Goal: Entertainment & Leisure: Browse casually

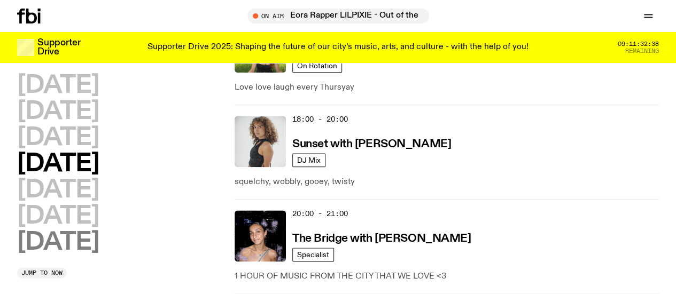
click at [87, 231] on h2 "[DATE]" at bounding box center [58, 243] width 82 height 24
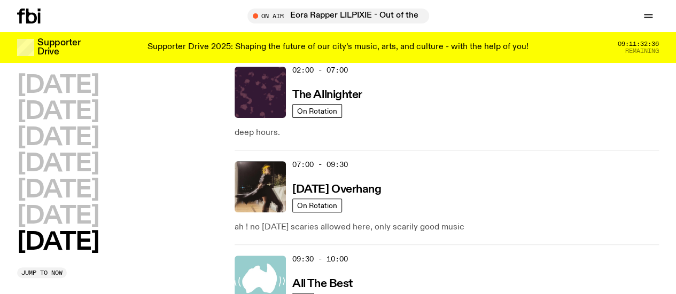
scroll to position [131, 0]
click at [500, 222] on p "ah ! no [DATE] scaries allowed here, only scarily good music" at bounding box center [446, 228] width 424 height 13
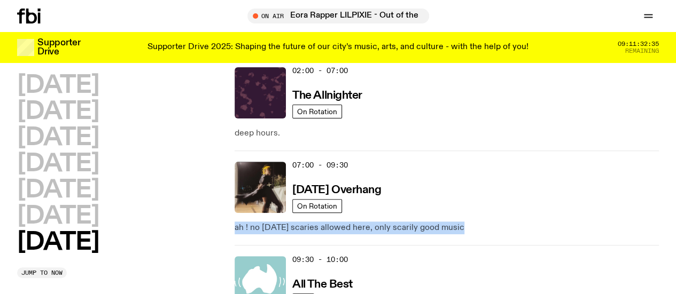
drag, startPoint x: 500, startPoint y: 140, endPoint x: 556, endPoint y: 148, distance: 56.7
click at [556, 213] on div "ah ! no [DATE] scaries allowed here, only scarily good music" at bounding box center [446, 223] width 424 height 21
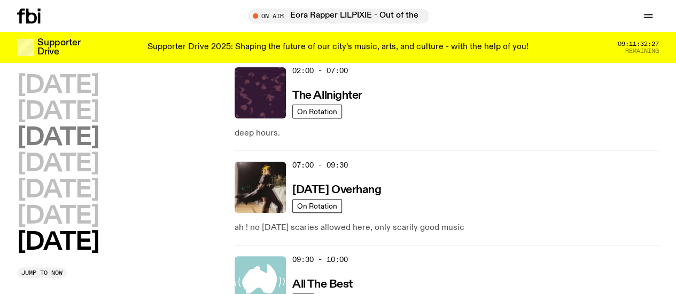
click at [87, 140] on h2 "[DATE]" at bounding box center [58, 138] width 82 height 24
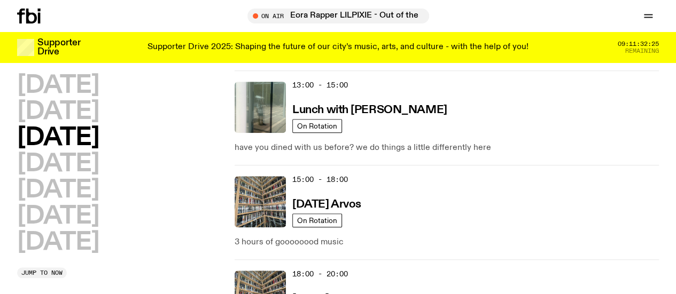
scroll to position [427, 0]
drag, startPoint x: 508, startPoint y: 183, endPoint x: 488, endPoint y: 218, distance: 40.7
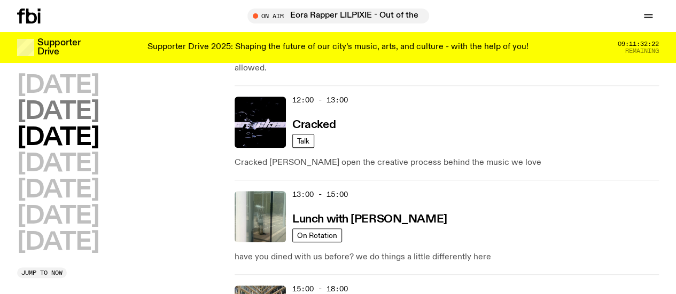
click at [44, 123] on h2 "[DATE]" at bounding box center [58, 112] width 82 height 24
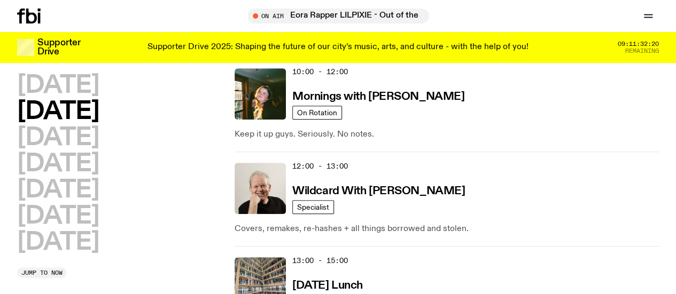
scroll to position [340, 0]
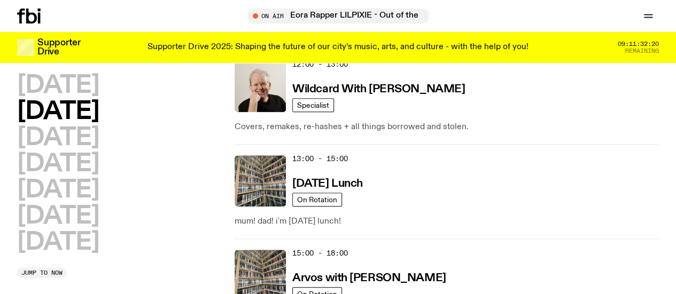
click at [520, 144] on div "13:00 - 15:00 [DATE] Lunch On Rotation mum! dad! i'm [DATE] lunch!" at bounding box center [446, 191] width 424 height 95
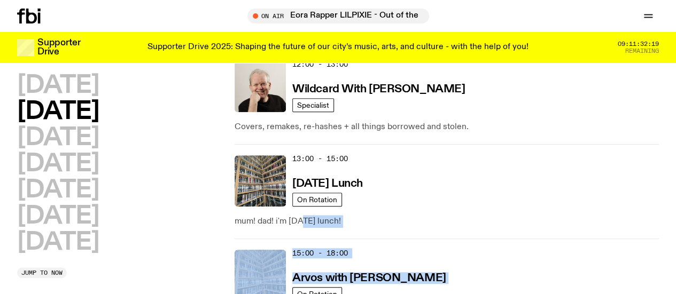
drag, startPoint x: 520, startPoint y: 117, endPoint x: 543, endPoint y: 156, distance: 46.0
click at [543, 156] on div "01:00 - 07:00 The Allnighter On Rotation deep hours. 07:00 - 10:00 Up For It On…" at bounding box center [446, 232] width 424 height 959
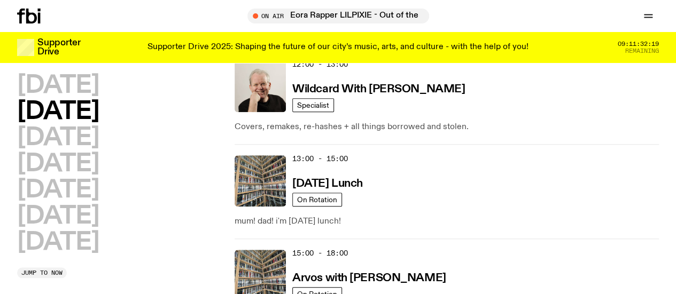
drag, startPoint x: 543, startPoint y: 156, endPoint x: 480, endPoint y: 145, distance: 64.1
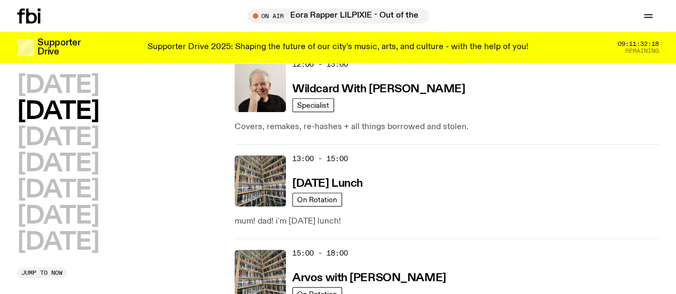
drag, startPoint x: 480, startPoint y: 145, endPoint x: 562, endPoint y: 158, distance: 82.7
click at [64, 150] on h2 "[DATE]" at bounding box center [58, 138] width 82 height 24
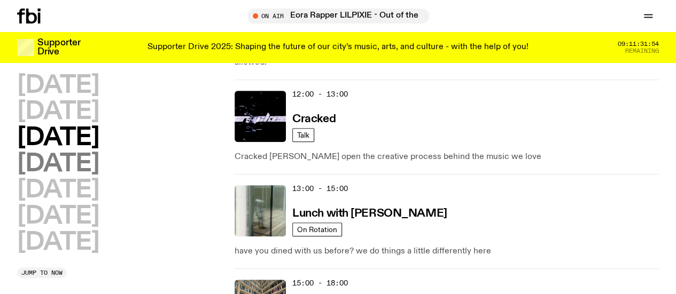
click at [99, 176] on h2 "[DATE]" at bounding box center [58, 164] width 82 height 24
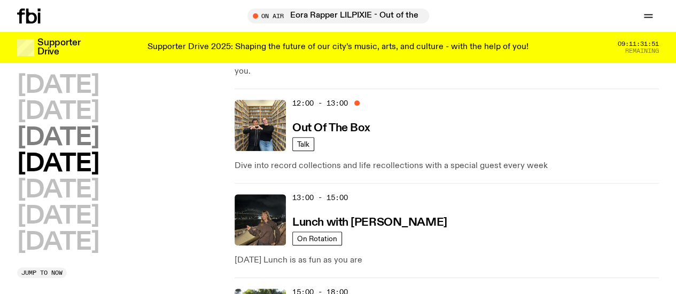
click at [89, 150] on h2 "[DATE]" at bounding box center [58, 138] width 82 height 24
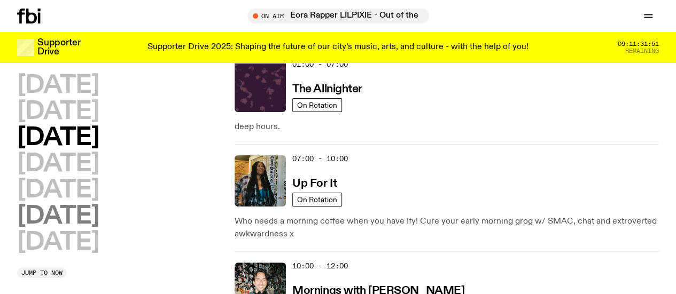
scroll to position [30, 0]
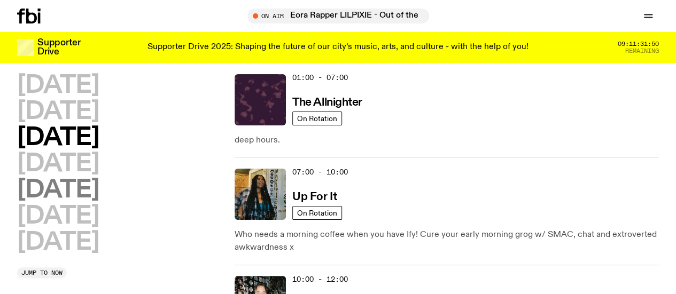
click at [70, 202] on h2 "[DATE]" at bounding box center [58, 190] width 82 height 24
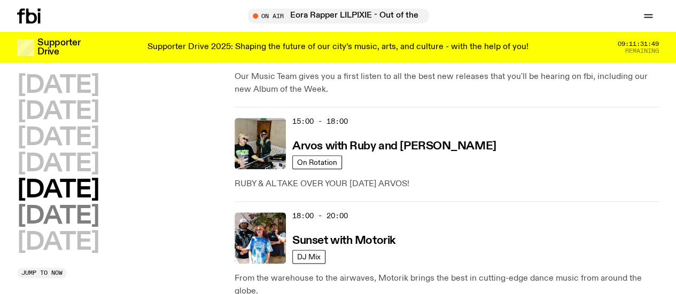
click at [99, 205] on h2 "[DATE]" at bounding box center [58, 217] width 82 height 24
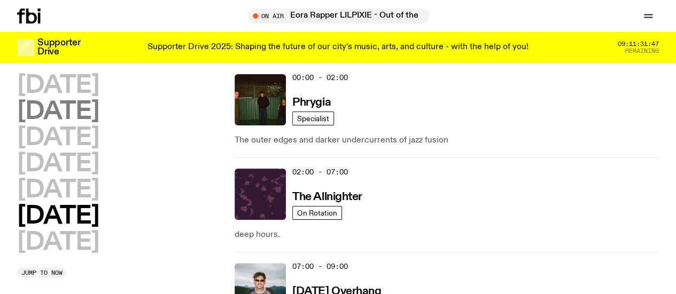
click at [99, 115] on h2 "[DATE]" at bounding box center [58, 112] width 82 height 24
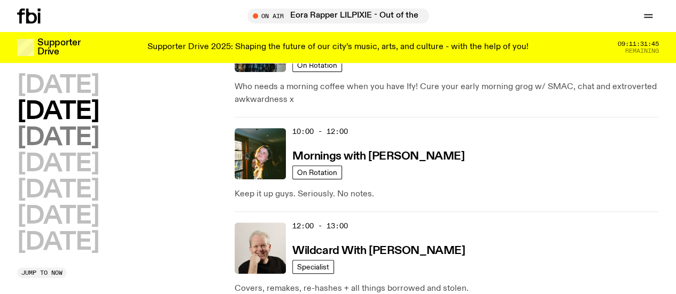
click at [99, 150] on h2 "[DATE]" at bounding box center [58, 138] width 82 height 24
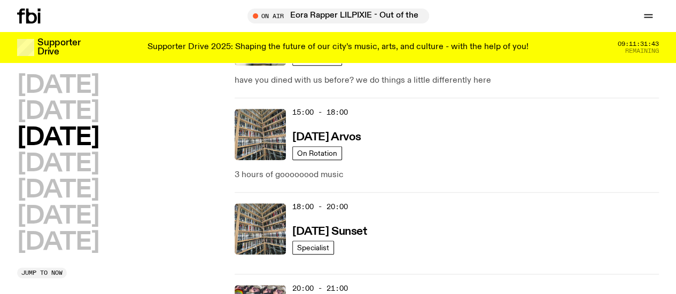
scroll to position [631, 0]
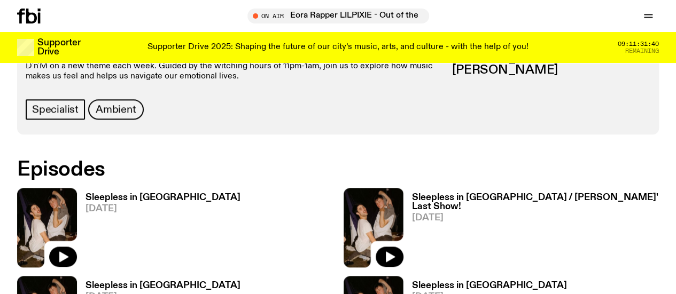
scroll to position [366, 0]
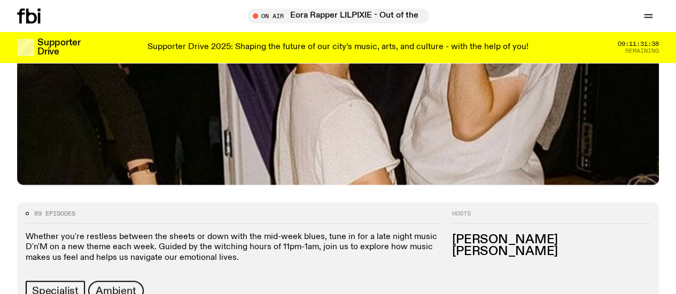
click at [41, 10] on div at bounding box center [42, 16] width 51 height 15
click at [36, 12] on icon at bounding box center [29, 16] width 24 height 15
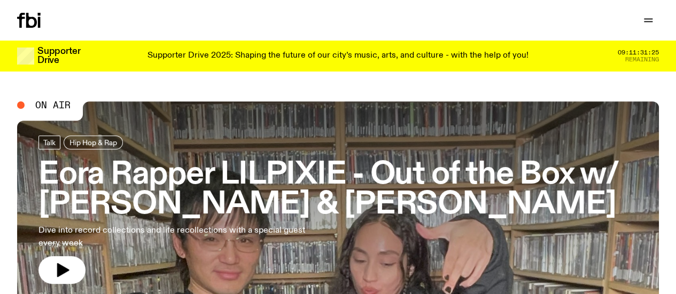
click at [85, 28] on div "Schedule Explore Read Volunteer Newsletter" at bounding box center [175, 20] width 317 height 15
click at [0, 0] on link "Schedule" at bounding box center [0, 0] width 0 height 0
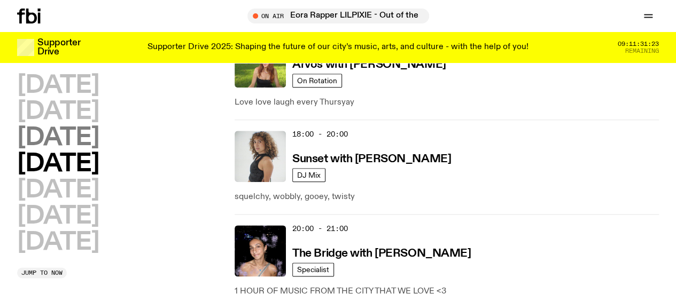
scroll to position [566, 0]
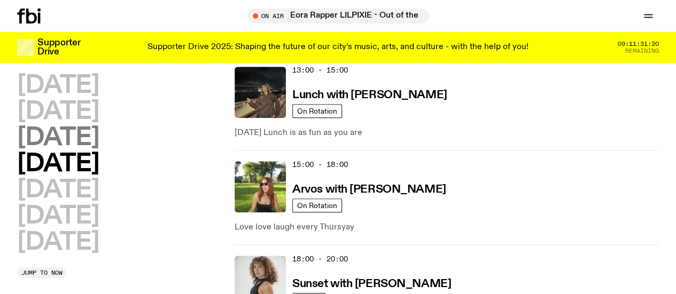
click at [91, 136] on h2 "[DATE]" at bounding box center [58, 138] width 82 height 24
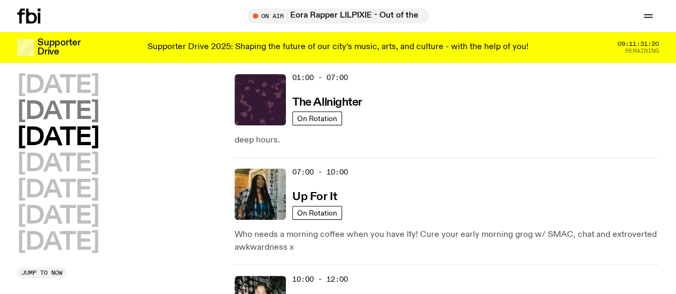
click at [78, 124] on h2 "[DATE]" at bounding box center [58, 112] width 82 height 24
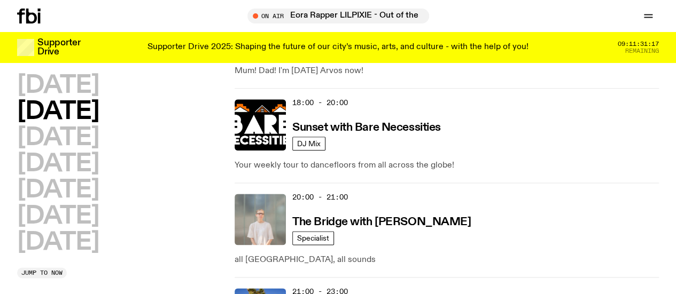
scroll to position [584, 0]
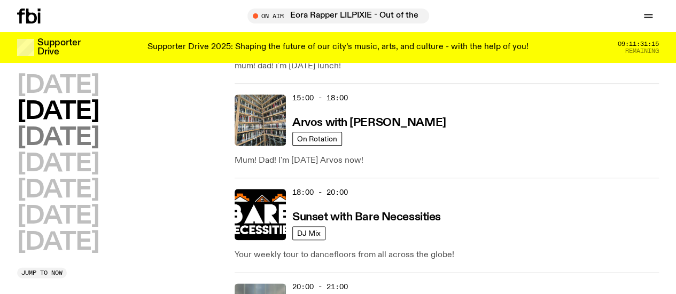
click at [99, 150] on h2 "[DATE]" at bounding box center [58, 138] width 82 height 24
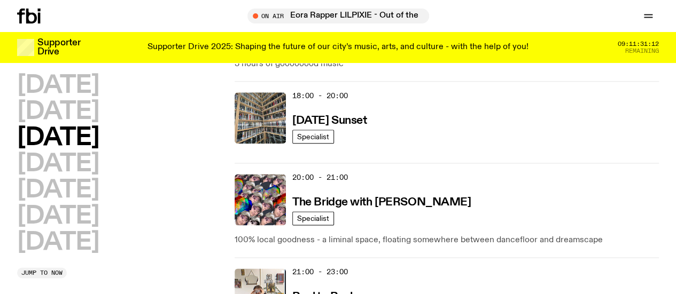
scroll to position [602, 0]
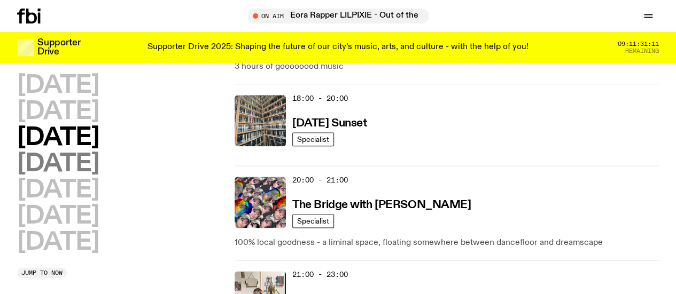
click at [81, 152] on h2 "[DATE]" at bounding box center [58, 164] width 82 height 24
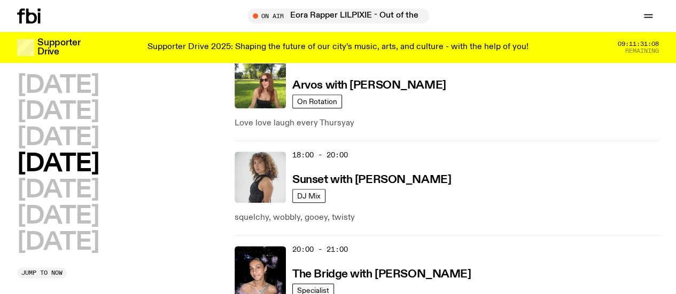
scroll to position [547, 0]
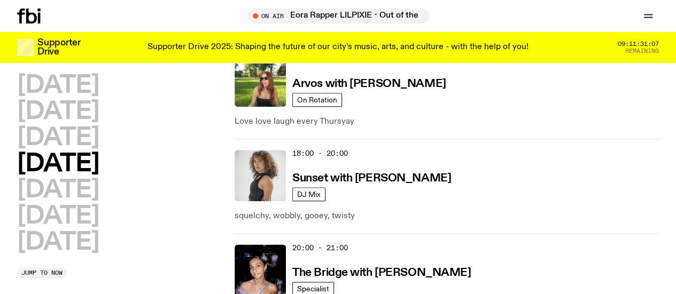
click at [0, 0] on link "Explore" at bounding box center [0, 0] width 0 height 0
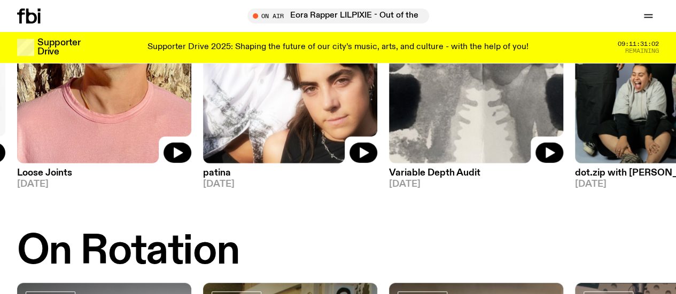
scroll to position [215, 0]
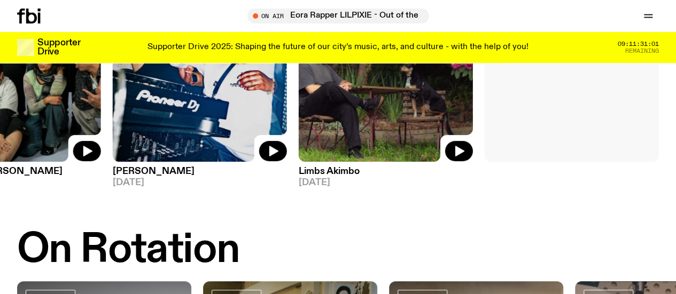
click at [617, 116] on link "View More" at bounding box center [571, 45] width 174 height 232
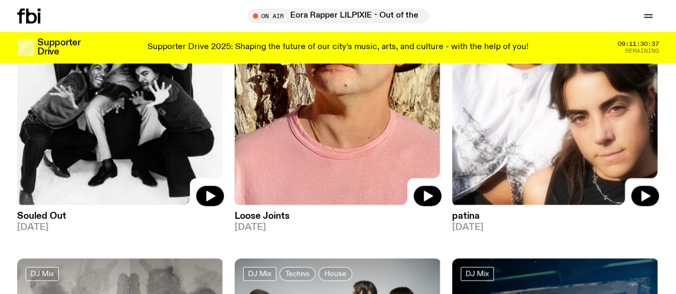
scroll to position [456, 0]
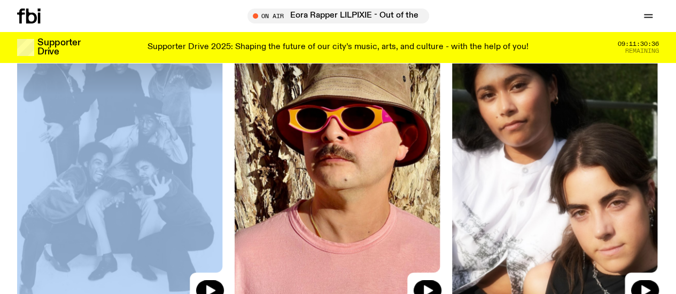
drag, startPoint x: 0, startPoint y: 151, endPoint x: 159, endPoint y: 222, distance: 173.8
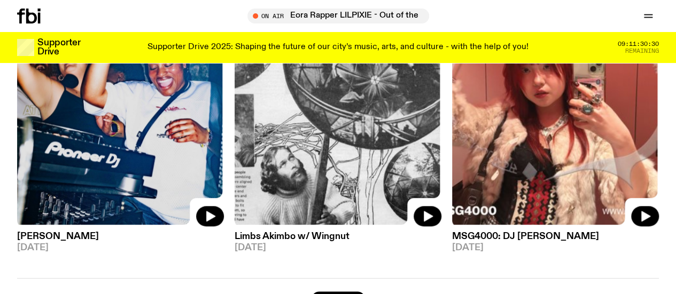
scroll to position [2506, 0]
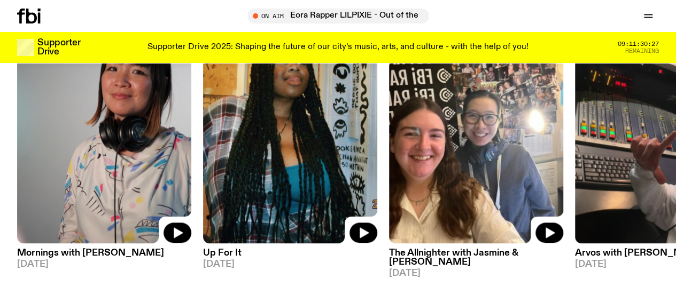
scroll to position [483, 0]
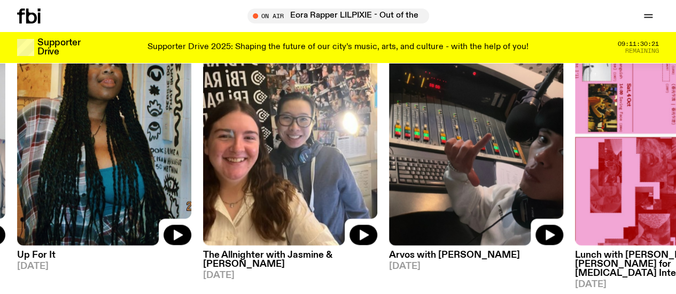
click at [296, 151] on img at bounding box center [290, 129] width 174 height 232
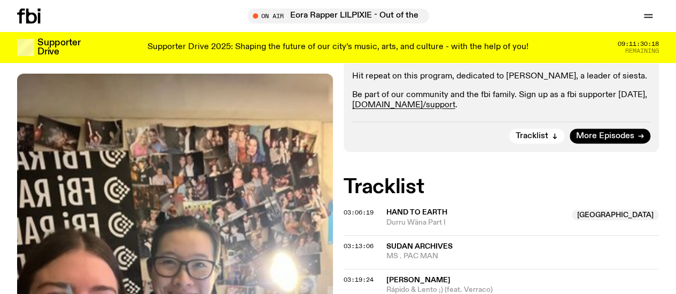
scroll to position [202, 0]
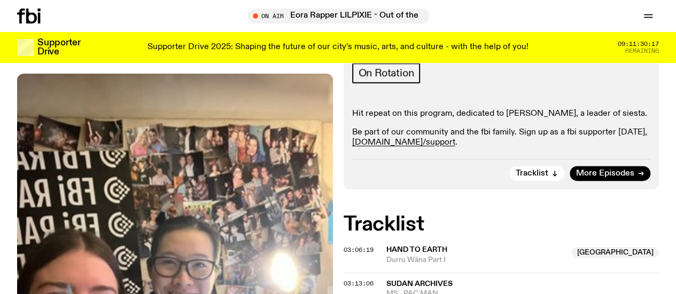
click at [442, 119] on p "Hit repeat on this program, dedicated to [PERSON_NAME], a leader of siesta." at bounding box center [501, 114] width 299 height 10
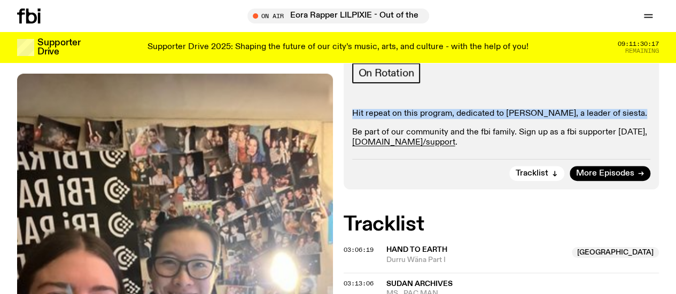
click at [442, 119] on p "Hit repeat on this program, dedicated to [PERSON_NAME], a leader of siesta." at bounding box center [501, 114] width 299 height 10
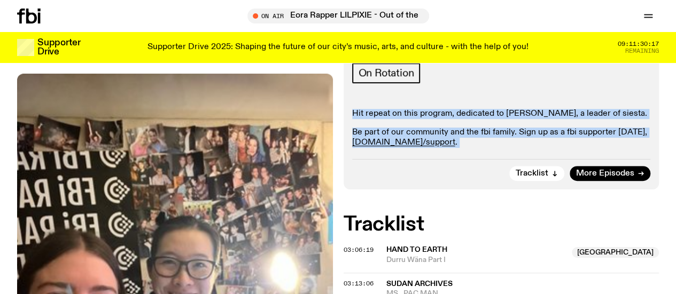
drag, startPoint x: 442, startPoint y: 131, endPoint x: 507, endPoint y: 146, distance: 66.2
click at [507, 146] on div "Hit repeat on this program, dedicated to [PERSON_NAME], a leader of siesta. Be …" at bounding box center [501, 129] width 299 height 40
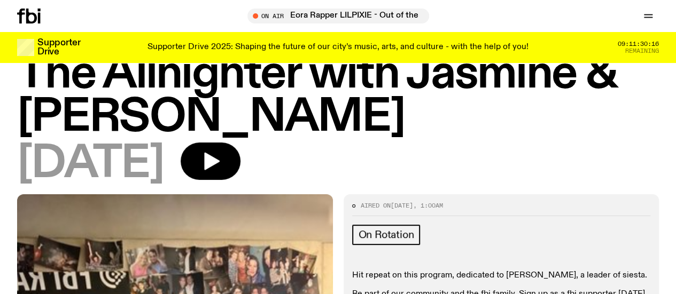
scroll to position [32, 0]
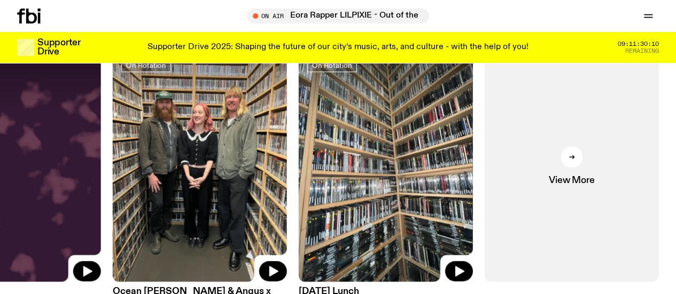
scroll to position [444, 0]
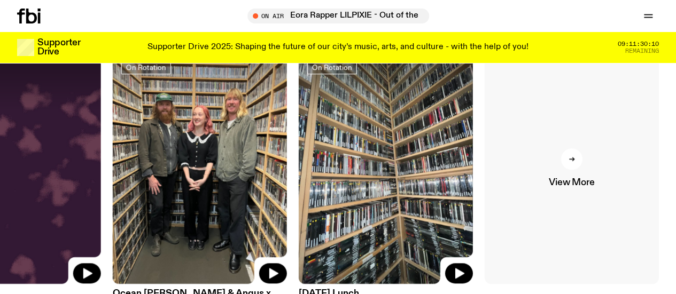
click at [525, 229] on link "View More" at bounding box center [571, 168] width 174 height 232
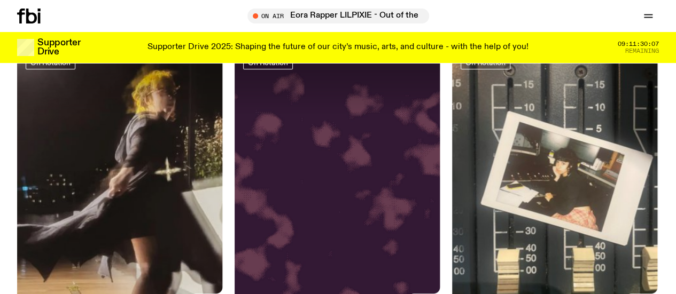
scroll to position [2126, 0]
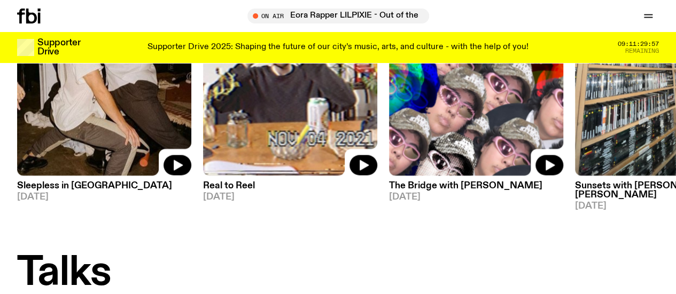
scroll to position [941, 0]
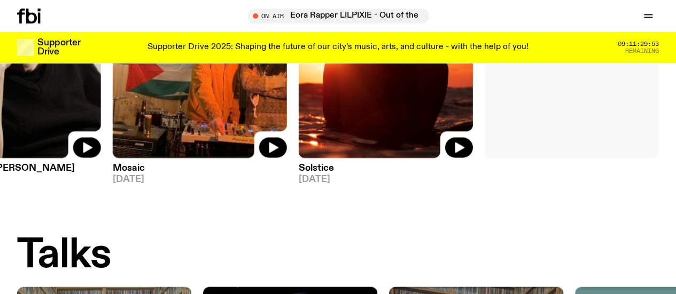
click at [568, 131] on link "View More" at bounding box center [571, 42] width 174 height 232
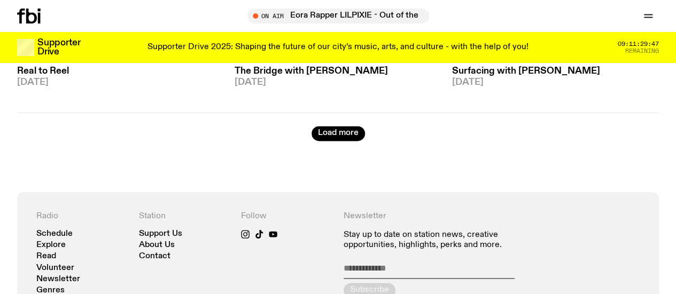
scroll to position [2668, 0]
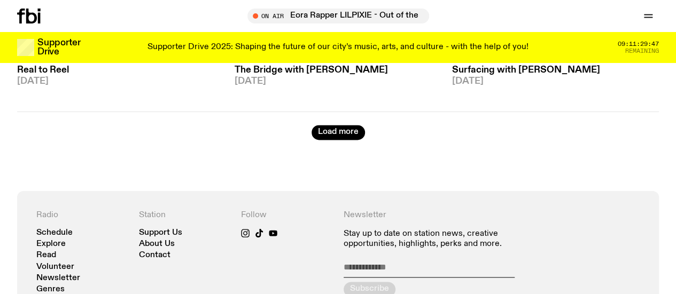
click at [333, 125] on button "Load more" at bounding box center [337, 132] width 53 height 15
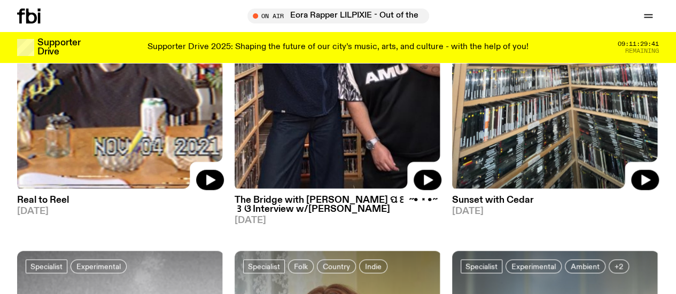
scroll to position [4509, 0]
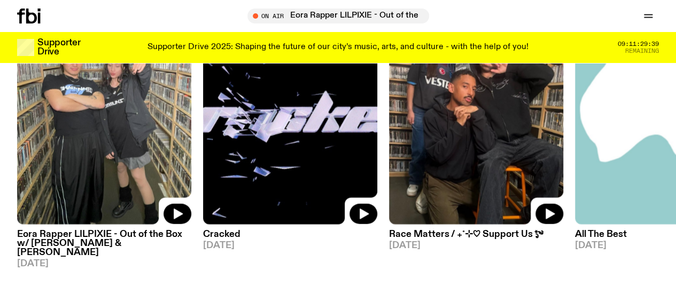
scroll to position [1232, 0]
